Goal: Manage account settings

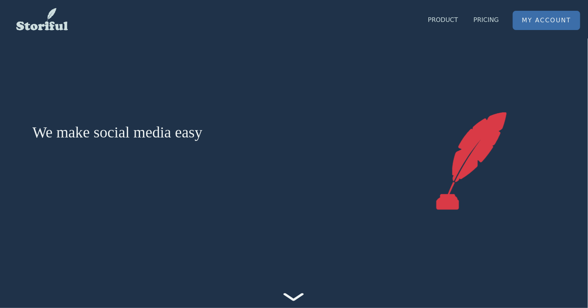
click at [533, 23] on link "My Account" at bounding box center [546, 20] width 67 height 18
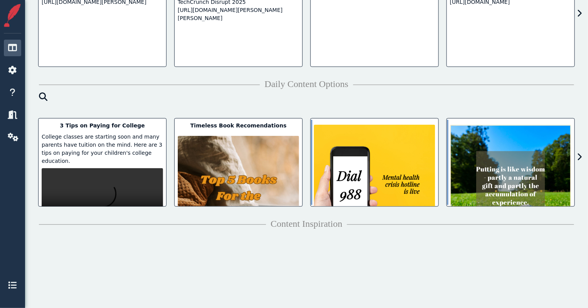
scroll to position [247, 0]
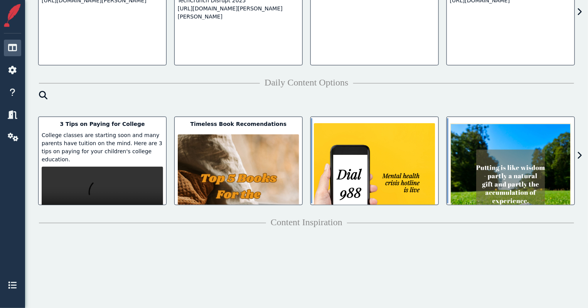
click at [442, 159] on div "Happy birthday to the man, the myth and the legend [PERSON_NAME]! ([DATE]-[DATE…" at bounding box center [510, 156] width 136 height 96
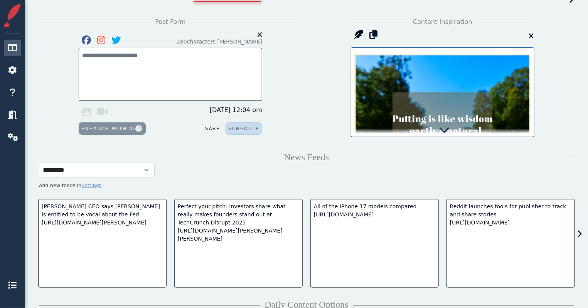
scroll to position [35, 0]
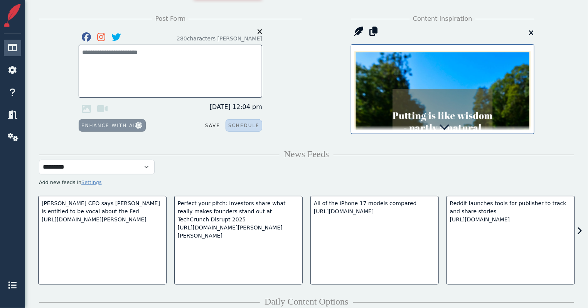
click at [443, 128] on icon at bounding box center [443, 126] width 11 height 11
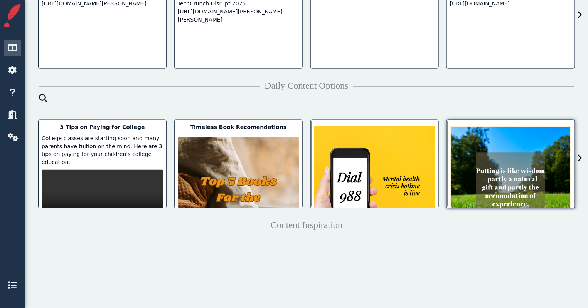
scroll to position [382, 0]
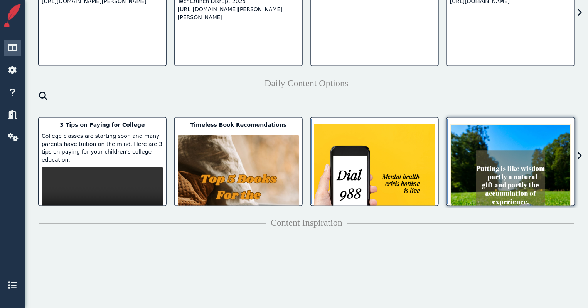
click at [580, 158] on icon at bounding box center [579, 157] width 5 height 8
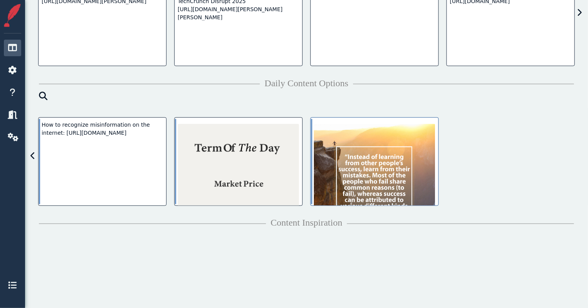
click at [381, 159] on img at bounding box center [374, 184] width 121 height 121
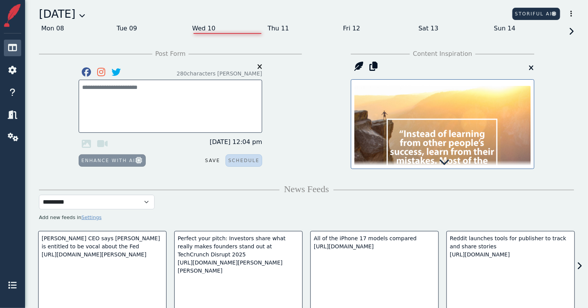
scroll to position [0, 0]
click at [443, 162] on icon at bounding box center [443, 161] width 11 height 11
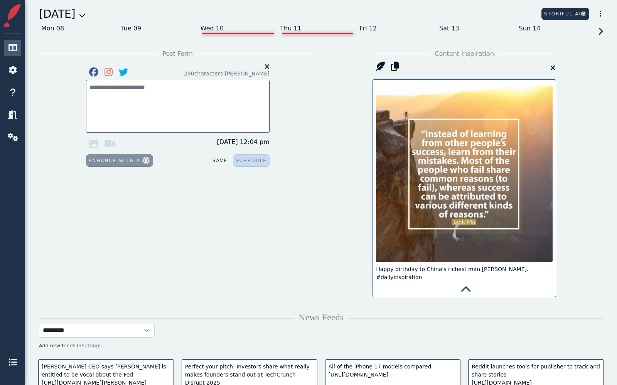
click at [288, 26] on div "Thu 11" at bounding box center [316, 28] width 79 height 12
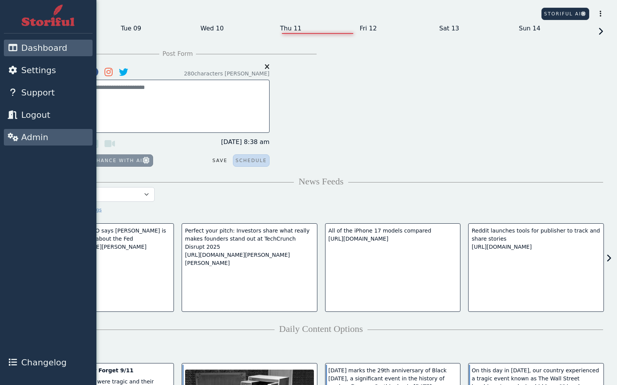
click at [13, 134] on icon at bounding box center [13, 137] width 10 height 8
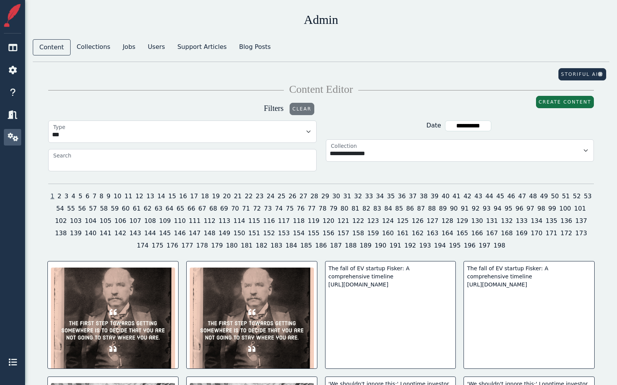
click at [548, 97] on button "Create Content" at bounding box center [565, 102] width 58 height 12
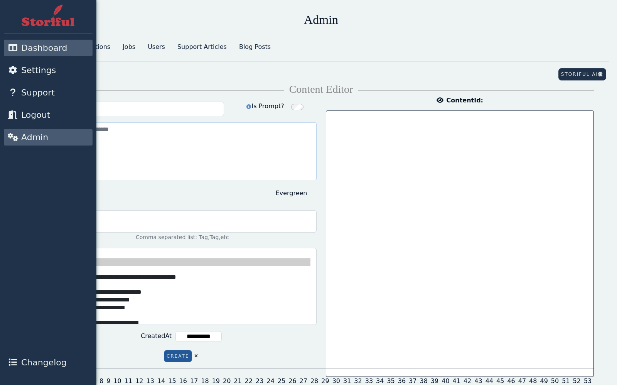
click at [13, 46] on icon at bounding box center [13, 48] width 10 height 8
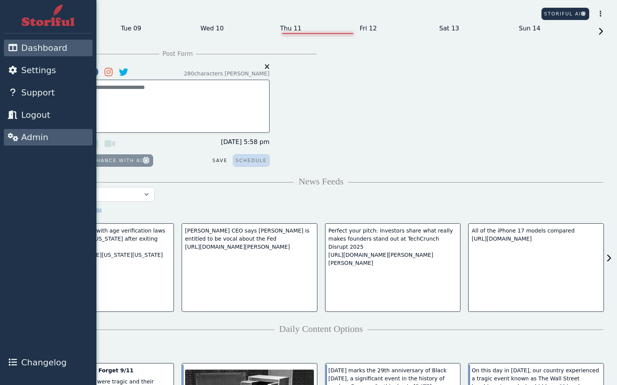
click at [11, 136] on icon at bounding box center [13, 137] width 10 height 8
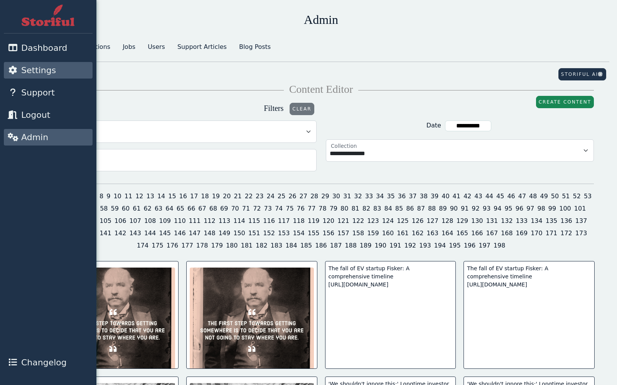
click at [15, 64] on link "Settings" at bounding box center [48, 70] width 89 height 17
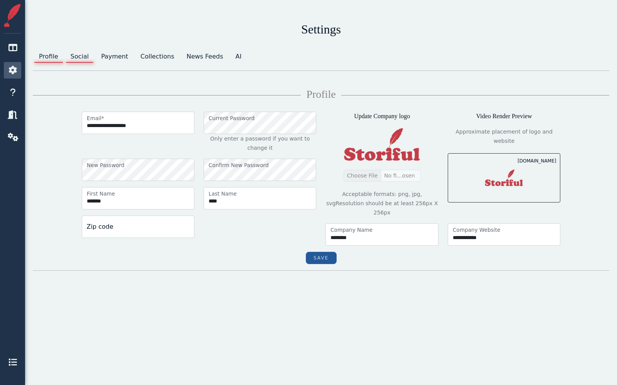
click at [84, 55] on link "Social" at bounding box center [79, 56] width 30 height 15
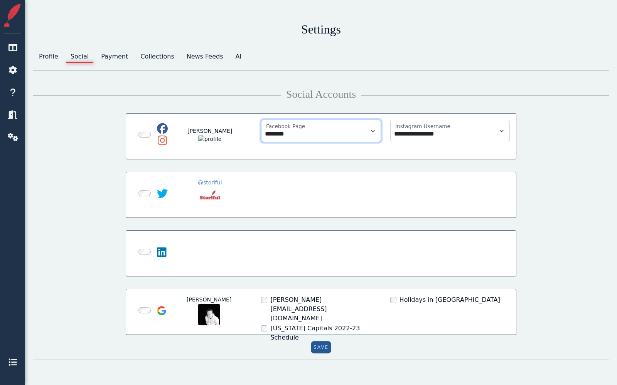
click at [324, 134] on select "**********" at bounding box center [320, 131] width 119 height 22
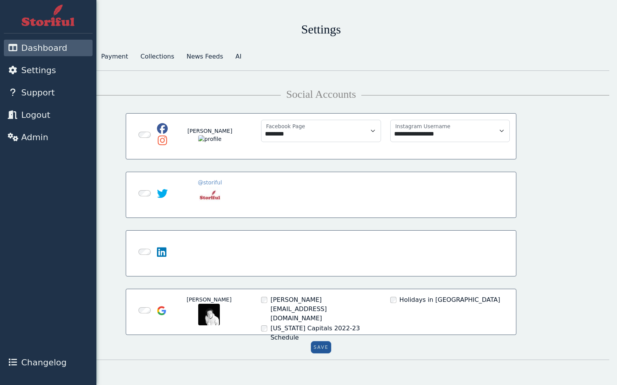
click at [29, 49] on span "Dashboard" at bounding box center [69, 48] width 96 height 13
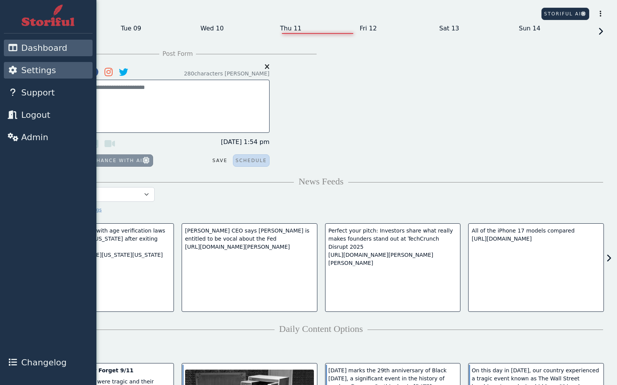
click at [30, 74] on span "Settings" at bounding box center [69, 70] width 96 height 13
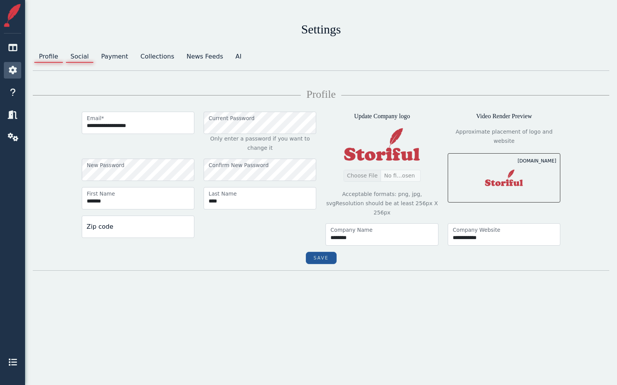
click at [78, 57] on link "Social" at bounding box center [79, 56] width 30 height 15
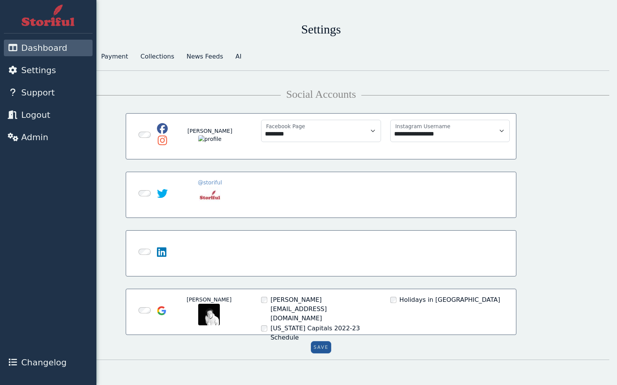
click at [22, 51] on span "Dashboard" at bounding box center [69, 48] width 96 height 13
